Goal: Task Accomplishment & Management: Manage account settings

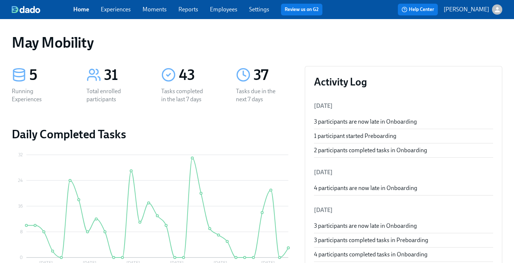
click at [122, 10] on link "Experiences" at bounding box center [116, 9] width 30 height 7
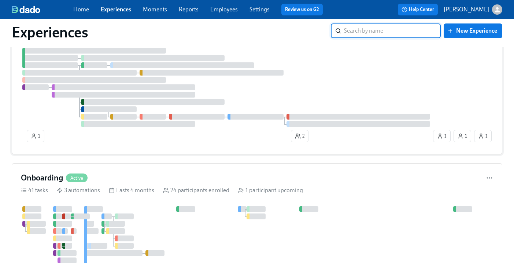
scroll to position [93, 0]
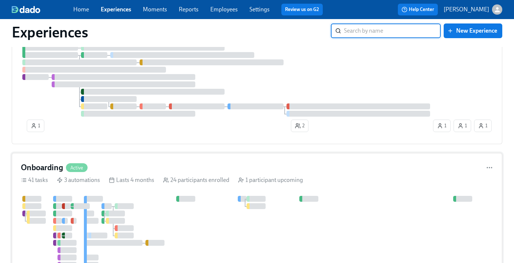
click at [74, 166] on span "Active" at bounding box center [77, 167] width 22 height 5
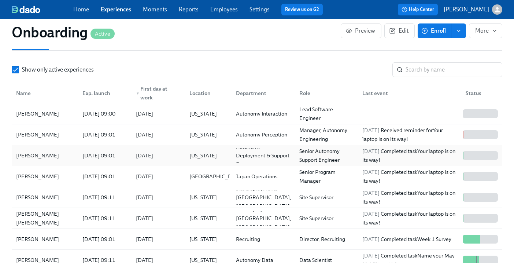
scroll to position [949, 0]
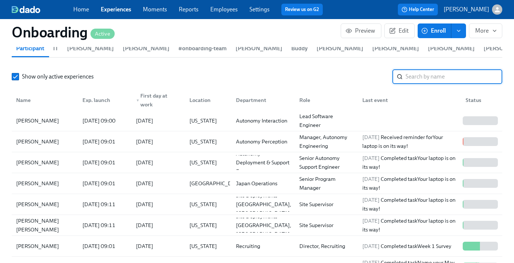
click at [422, 73] on input "search" at bounding box center [454, 76] width 97 height 15
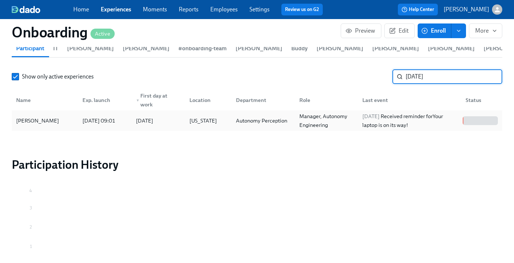
type input "[DATE]"
click at [40, 116] on div "[PERSON_NAME]" at bounding box center [37, 120] width 49 height 9
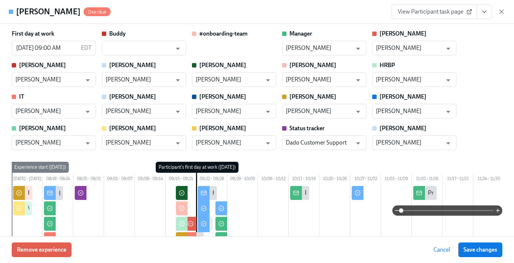
click at [484, 14] on icon "View task page" at bounding box center [484, 11] width 7 height 7
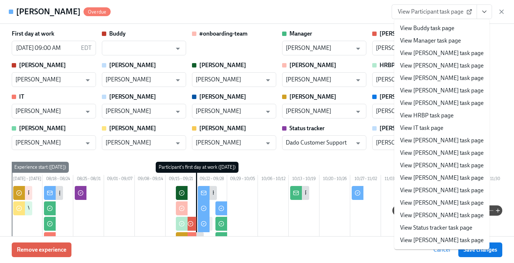
click at [436, 165] on link "View [PERSON_NAME] task page" at bounding box center [442, 165] width 84 height 8
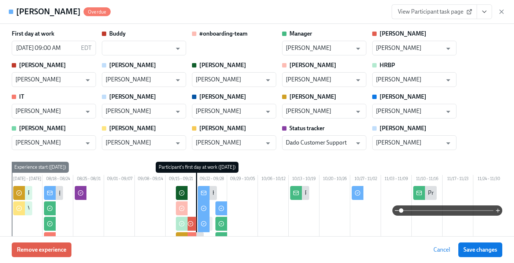
scroll to position [0, 6223]
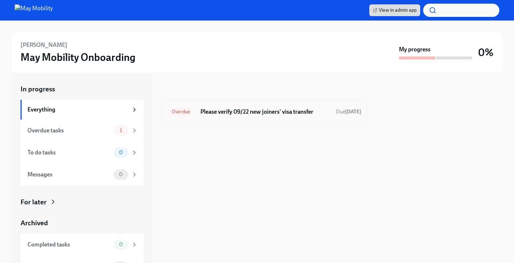
click at [263, 118] on div "Overdue Please verify 09/22 new joiners' visa transfer Due Aug 16th" at bounding box center [264, 112] width 206 height 24
click at [309, 108] on h6 "Please verify 09/22 new joiners' visa transfer" at bounding box center [266, 112] width 130 height 8
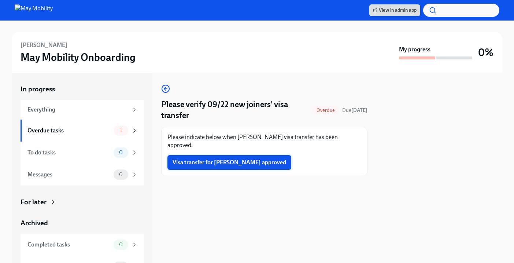
click at [239, 159] on span "Visa transfer for Rajani Acharya approved" at bounding box center [230, 162] width 114 height 7
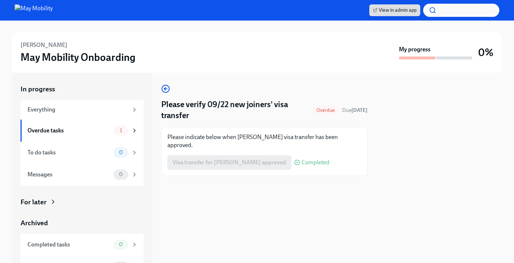
click at [335, 83] on div "Please verify 09/22 new joiners' visa transfer Overdue Due Aug 16th Please indi…" at bounding box center [264, 168] width 206 height 190
